Goal: Find specific page/section: Find specific page/section

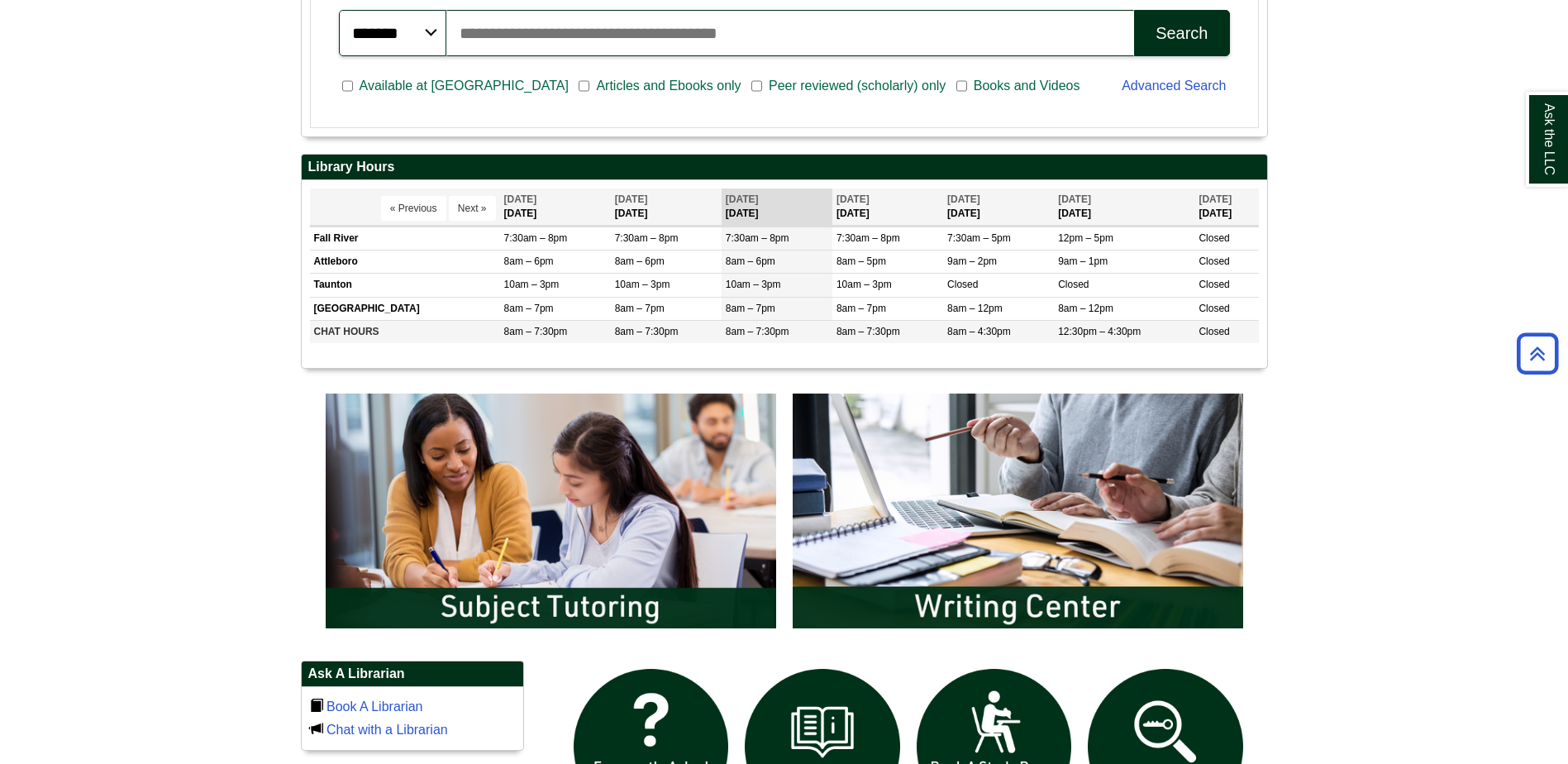
scroll to position [579, 0]
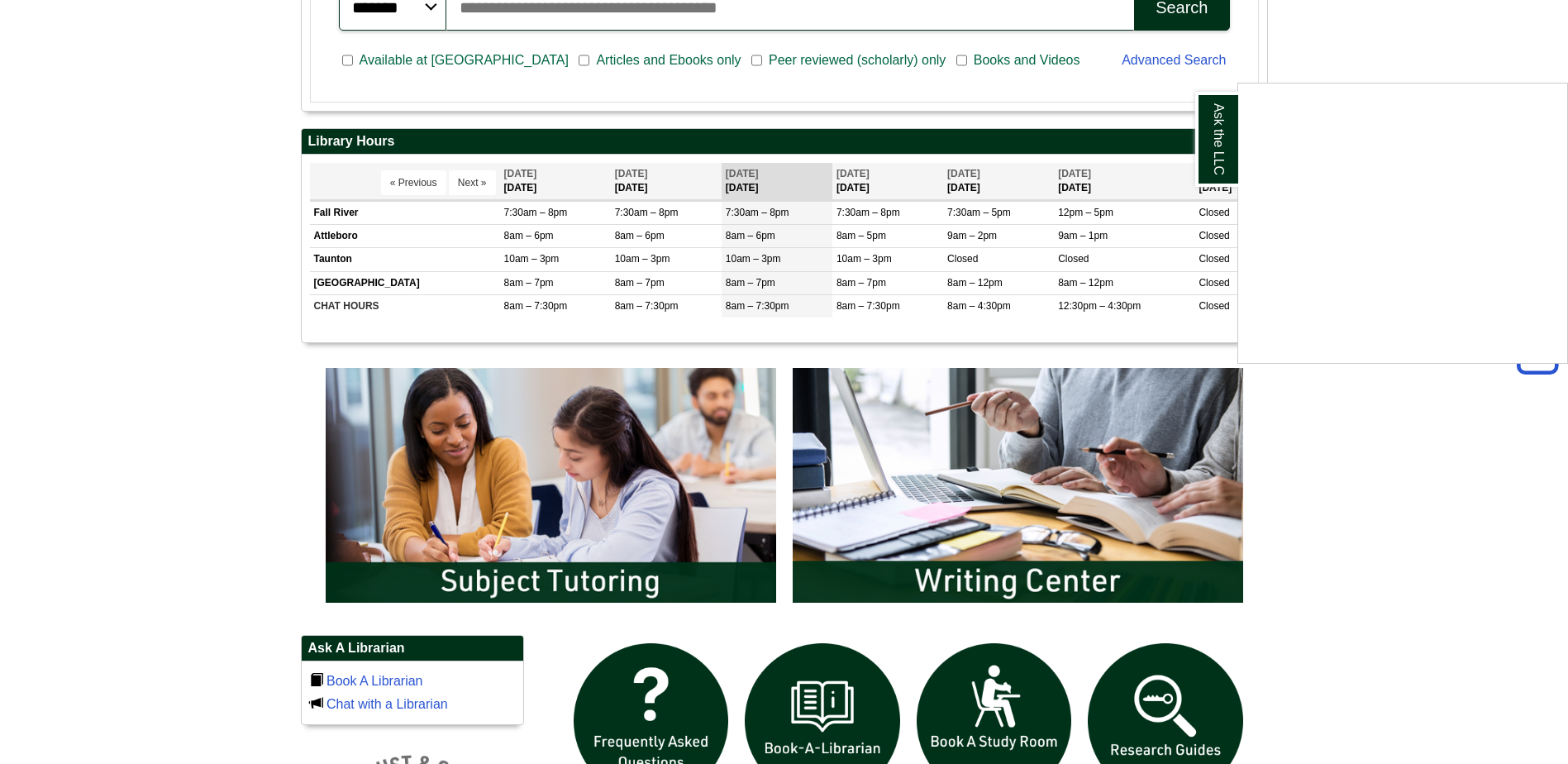
click at [546, 571] on div "Ask the LLC" at bounding box center [784, 382] width 1568 height 764
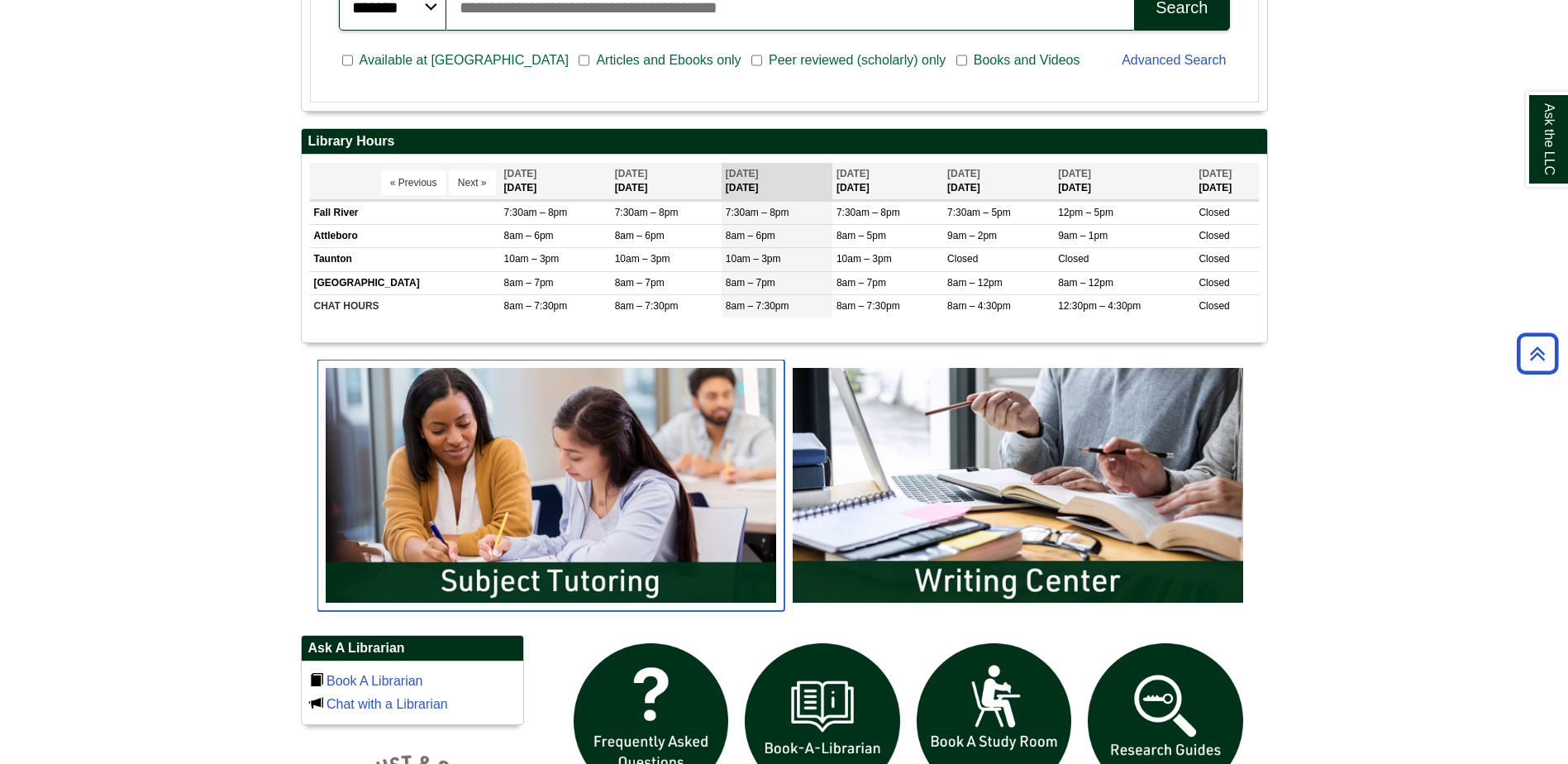
click at [548, 524] on img "slideshow" at bounding box center [550, 485] width 467 height 251
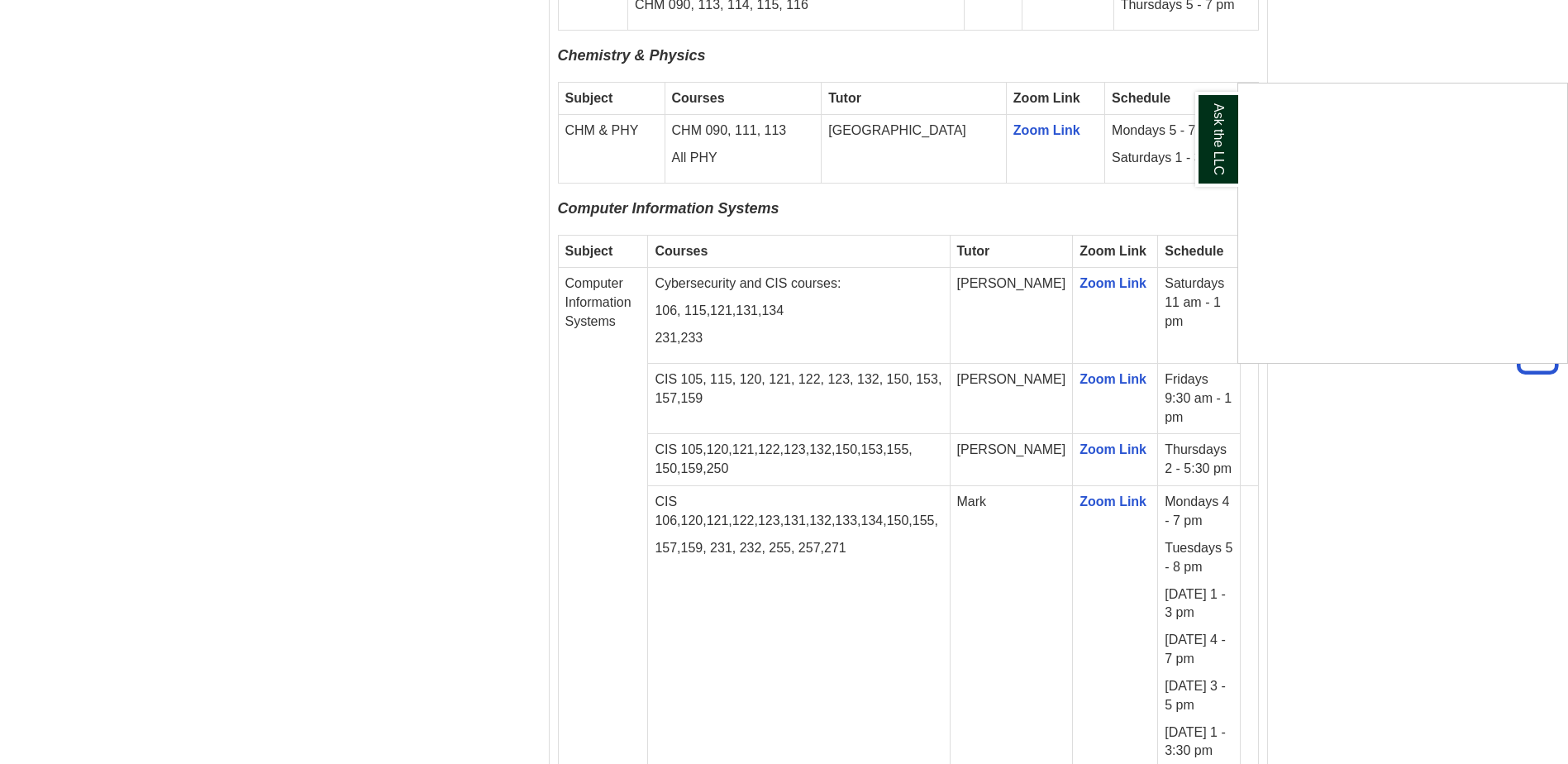
scroll to position [2067, 0]
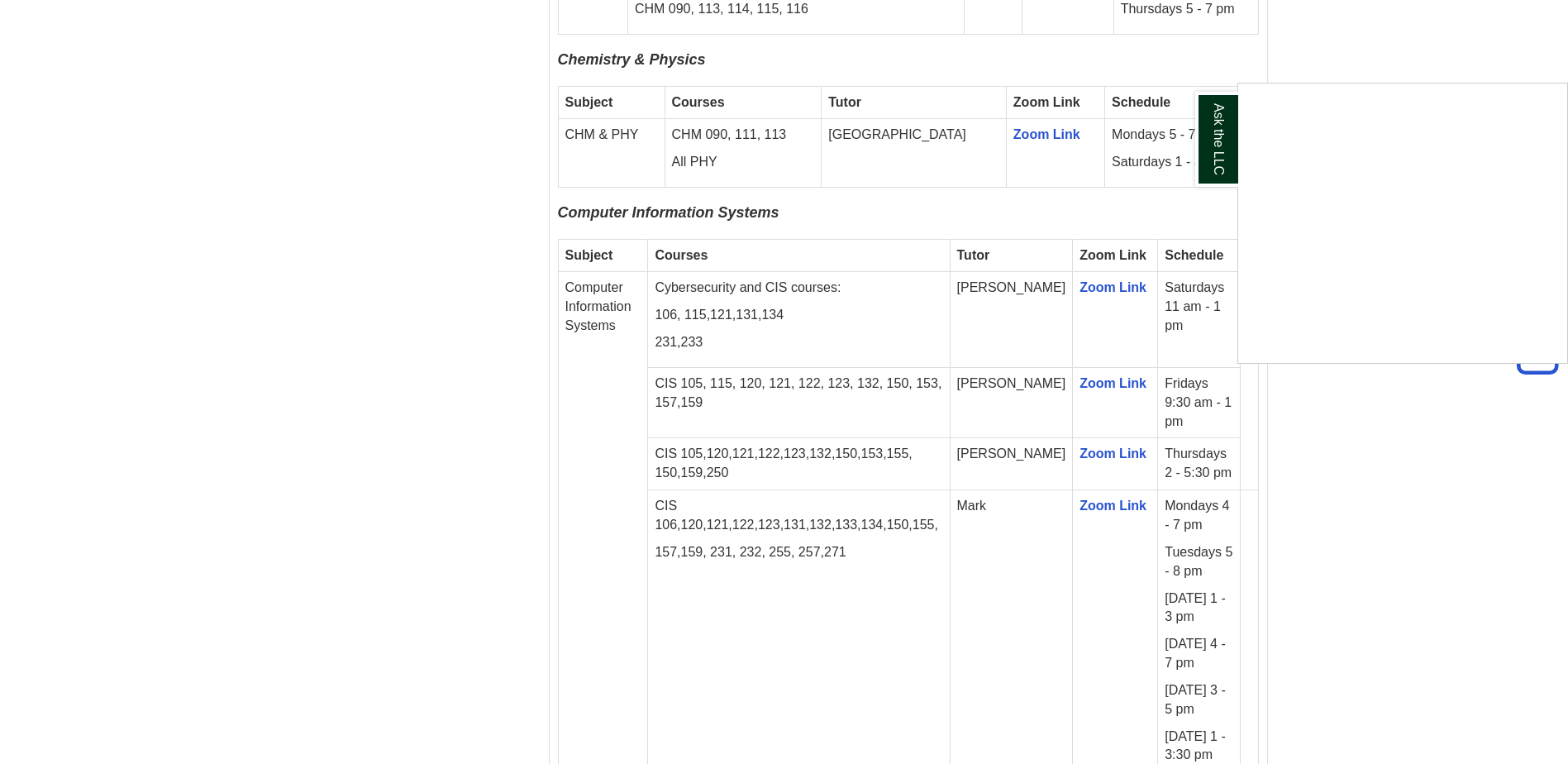
click at [1100, 365] on div "Ask the LLC" at bounding box center [784, 382] width 1568 height 764
click at [1100, 376] on link "Zoom Link" at bounding box center [1113, 383] width 67 height 14
